Goal: Find specific page/section: Find specific page/section

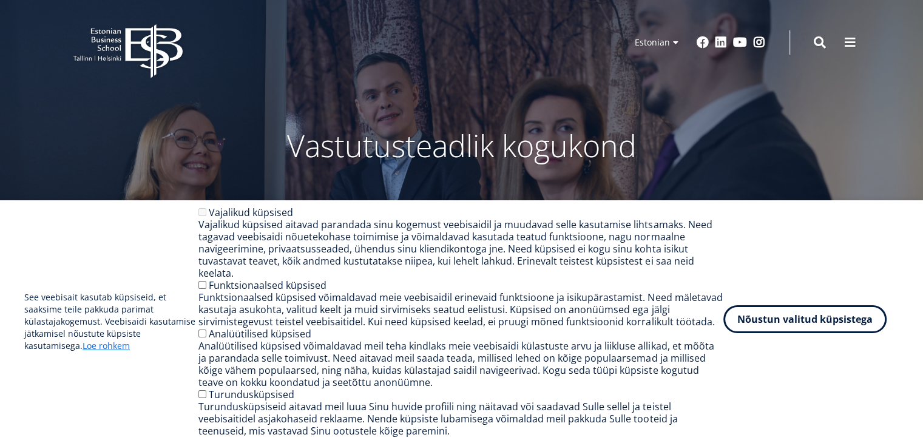
click at [754, 318] on button "Nõustun valitud küpsistega" at bounding box center [804, 319] width 163 height 28
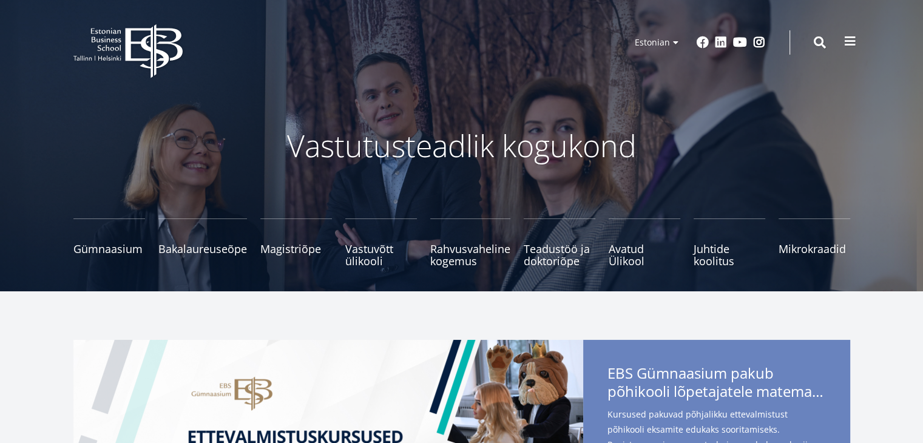
click at [854, 31] on button at bounding box center [850, 41] width 24 height 24
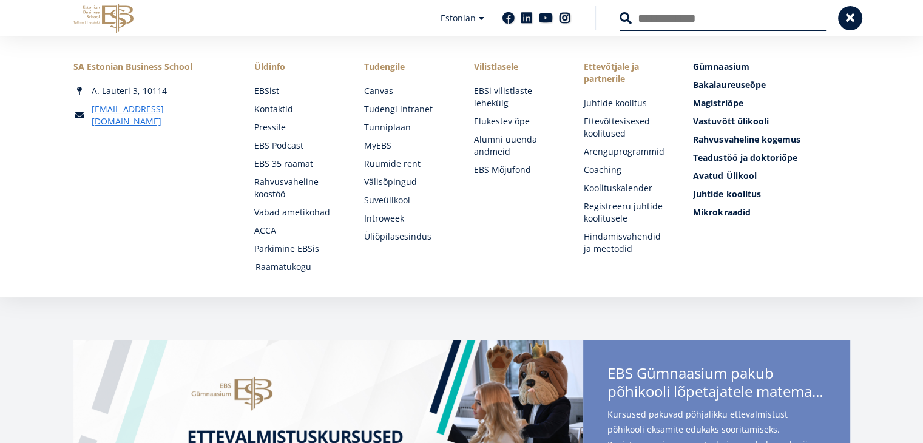
click at [281, 272] on link "Raamatukogu" at bounding box center [298, 267] width 86 height 12
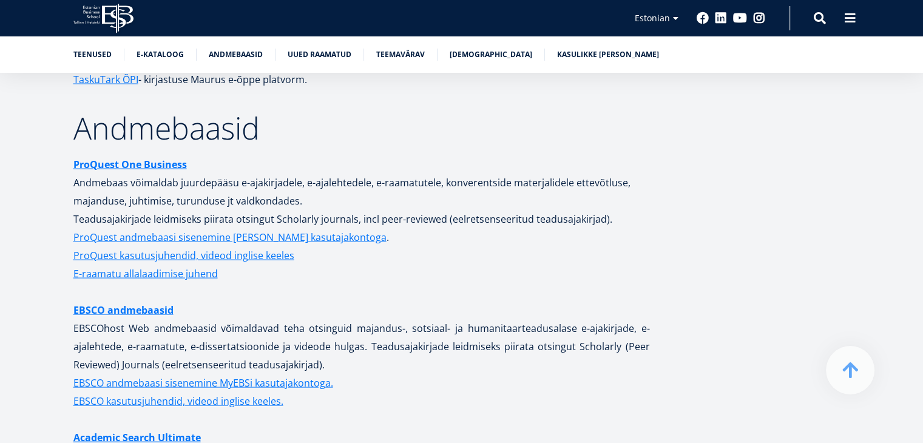
scroll to position [2354, 0]
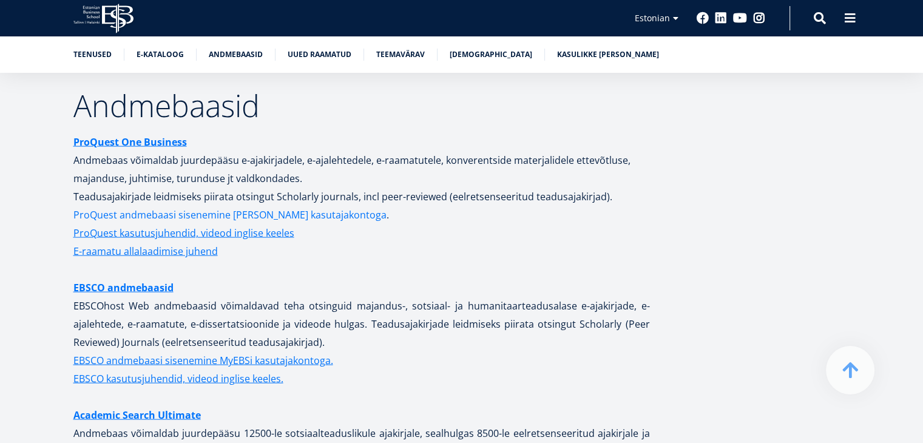
click at [136, 206] on link "ProQuest andmebaasi sisenemine [PERSON_NAME] kasutajakontoga" at bounding box center [229, 215] width 313 height 18
